Goal: Navigation & Orientation: Find specific page/section

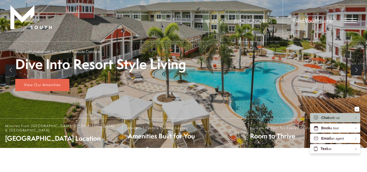
scroll to position [97, 0]
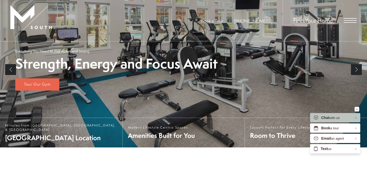
click at [346, 19] on span "Open Menu" at bounding box center [350, 20] width 13 height 5
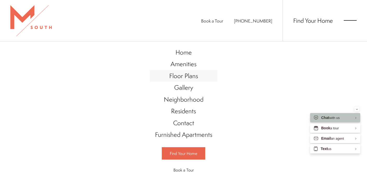
click at [188, 76] on span "Floor Plans" at bounding box center [183, 76] width 29 height 9
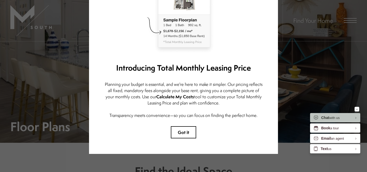
scroll to position [63, 0]
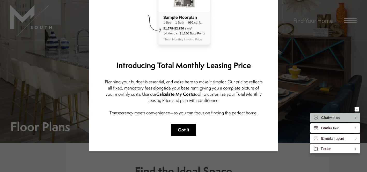
click at [181, 132] on button "Got it" at bounding box center [183, 130] width 25 height 12
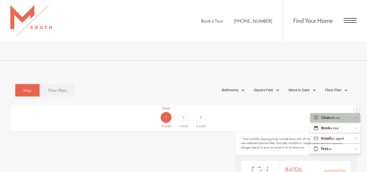
scroll to position [255, 0]
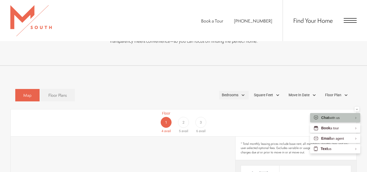
click at [239, 91] on div "Bedrooms" at bounding box center [234, 95] width 30 height 9
click at [215, 107] on span "1 Bedroom" at bounding box center [224, 110] width 26 height 6
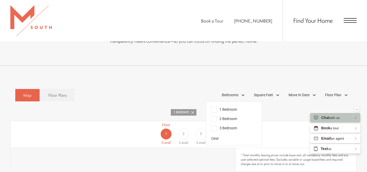
click at [143, 132] on div "Floor 1 3 avail Floor 2 2 avail Floor 3 3 avail" at bounding box center [184, 134] width 346 height 27
click at [201, 131] on span "3" at bounding box center [201, 133] width 2 height 5
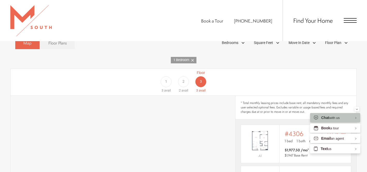
scroll to position [300, 0]
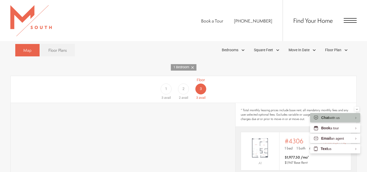
click at [183, 86] on span "2" at bounding box center [184, 88] width 2 height 5
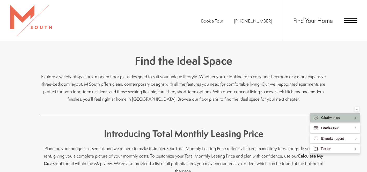
scroll to position [110, 0]
